Goal: Manage account settings

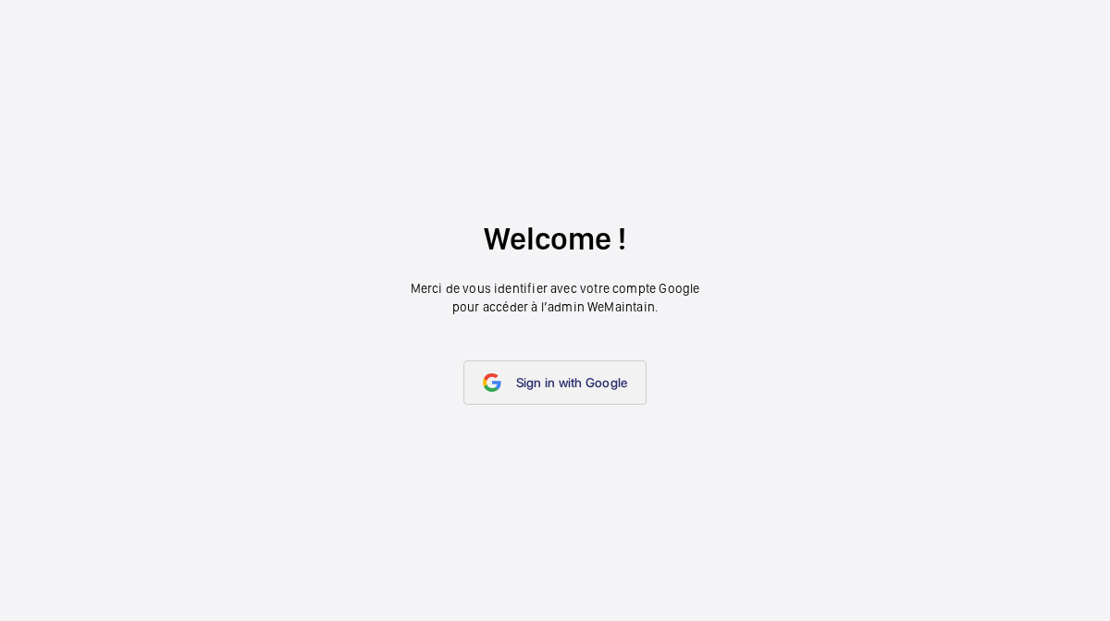
click at [555, 405] on link "Sign in with Google" at bounding box center [555, 383] width 184 height 44
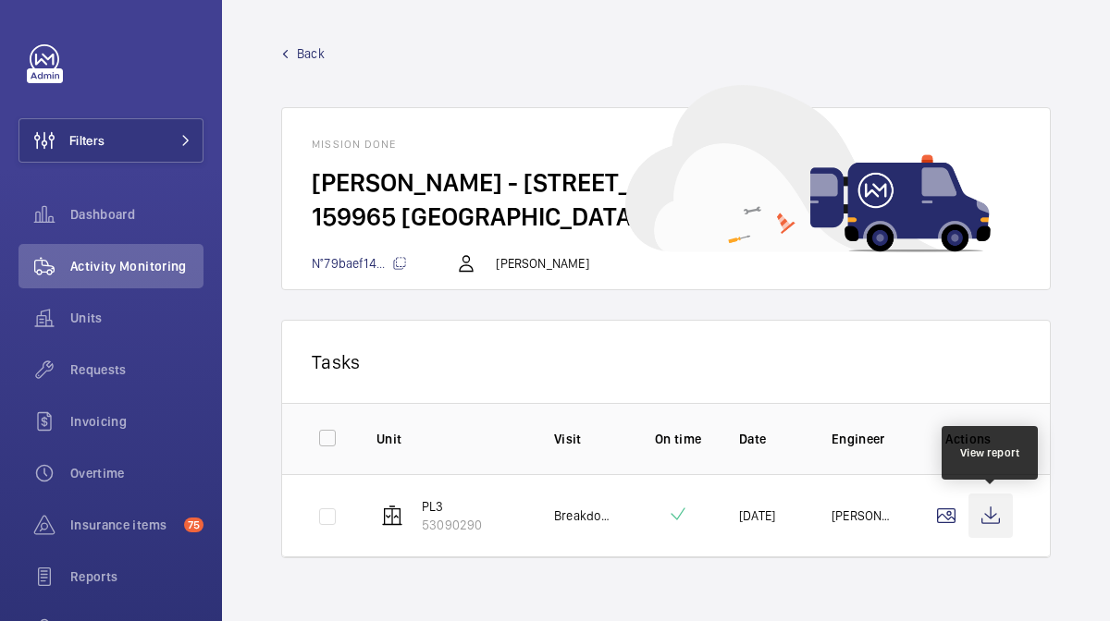
click at [997, 510] on wm-front-icon-button at bounding box center [990, 516] width 44 height 44
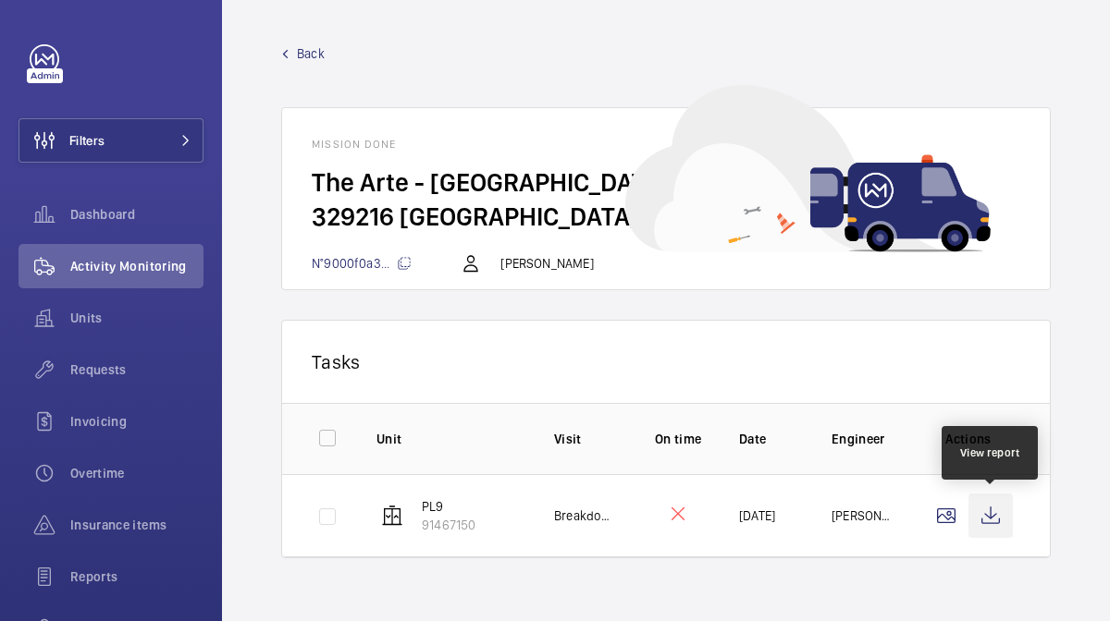
click at [999, 508] on wm-front-icon-button at bounding box center [990, 516] width 44 height 44
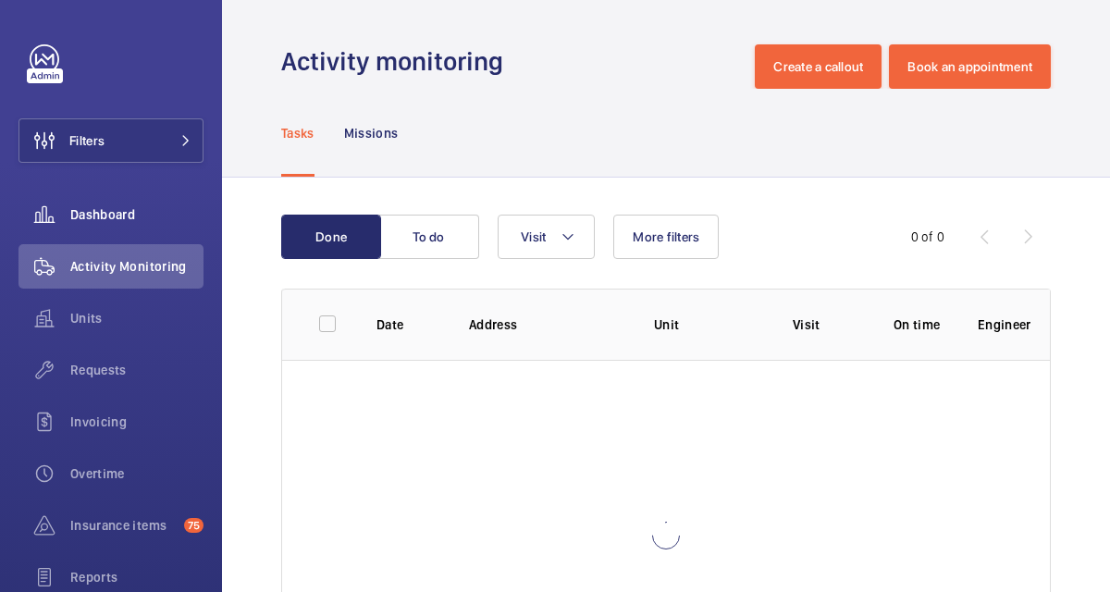
click at [133, 215] on span "Dashboard" at bounding box center [136, 214] width 133 height 18
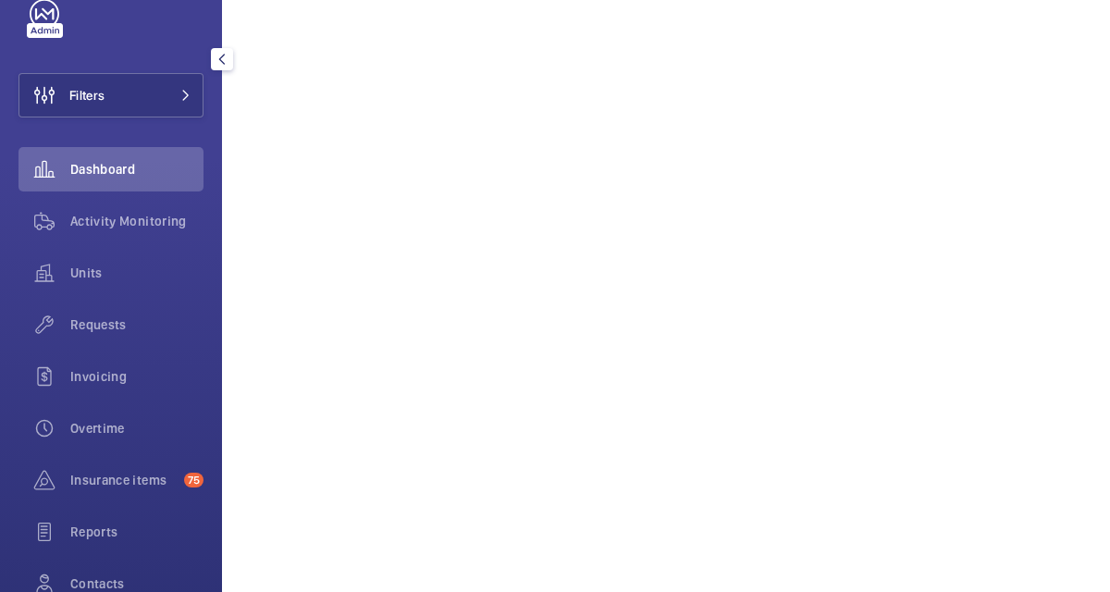
scroll to position [111, 0]
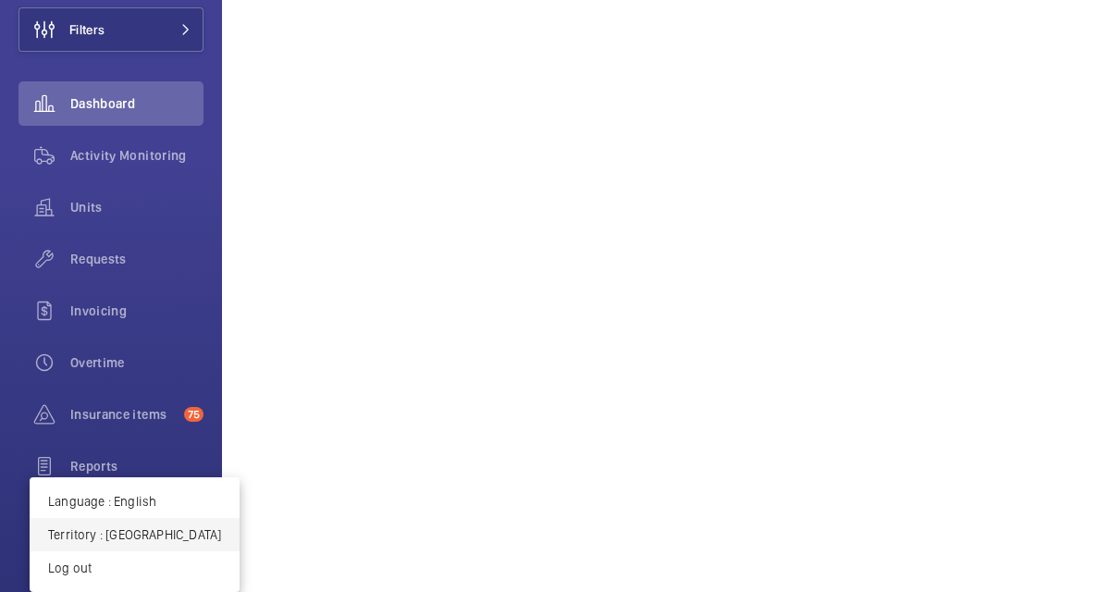
click at [112, 544] on p "Territory : France" at bounding box center [134, 534] width 173 height 18
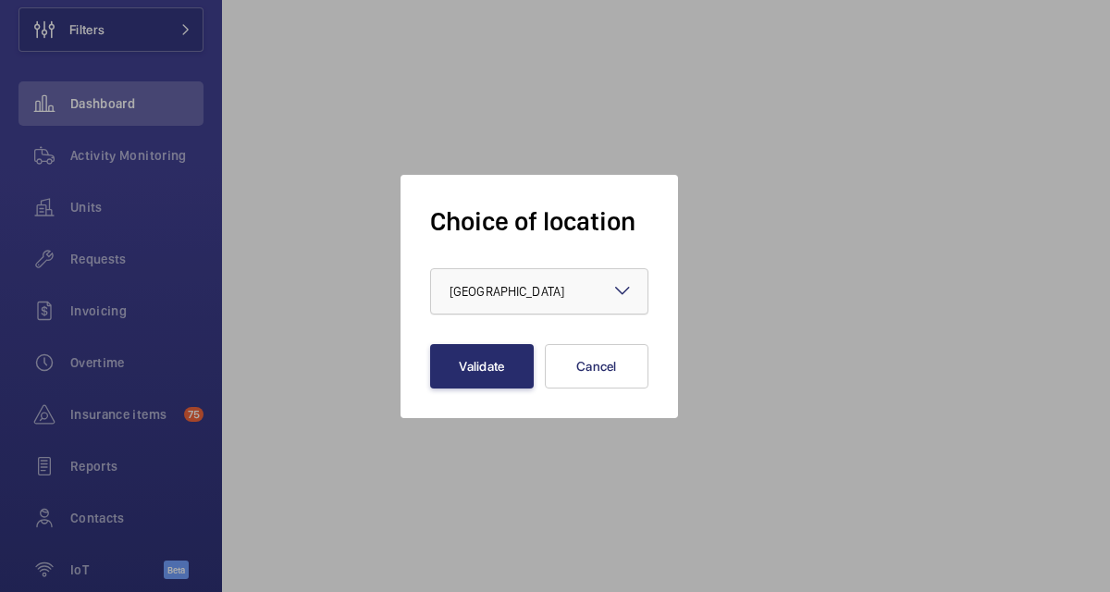
click at [596, 313] on div at bounding box center [539, 291] width 216 height 44
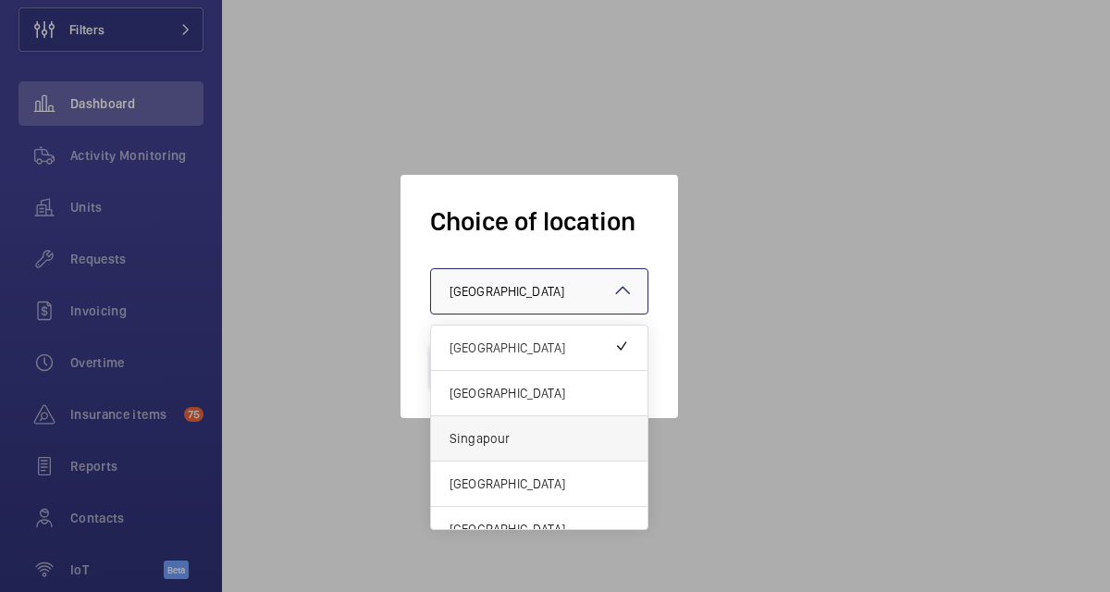
click at [535, 461] on div "Singapour" at bounding box center [539, 438] width 216 height 45
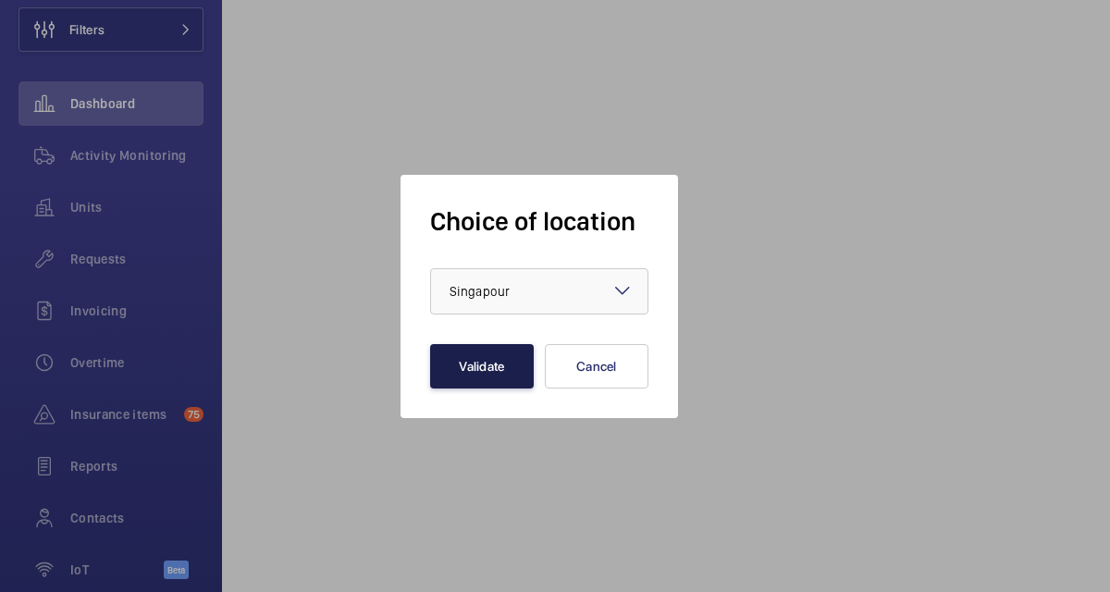
click at [510, 388] on button "Validate" at bounding box center [482, 366] width 104 height 44
